Goal: Use online tool/utility: Utilize a website feature to perform a specific function

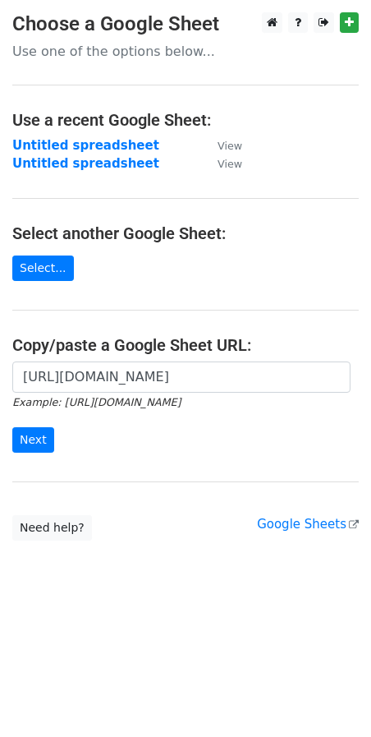
scroll to position [0, 375]
type input "https://docs.google.com/spreadsheets/d/1GQeAZ-V51HTJHOCVwHMqsgZd-oaS-n3WM8pg6oa…"
drag, startPoint x: 21, startPoint y: 445, endPoint x: 1, endPoint y: 450, distance: 20.3
click at [18, 446] on input "Next" at bounding box center [33, 439] width 42 height 25
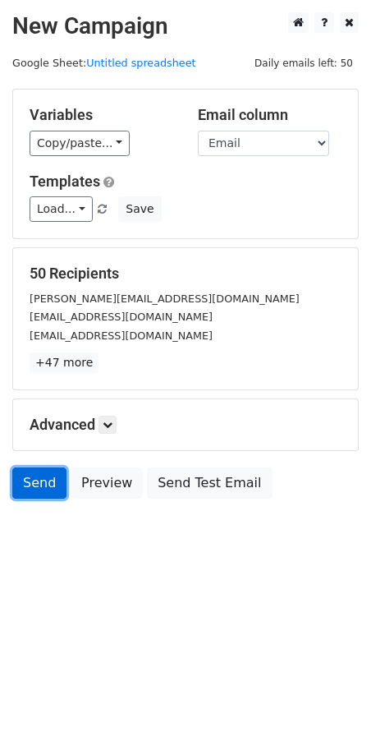
click at [46, 479] on link "Send" at bounding box center [39, 482] width 54 height 31
